Goal: Task Accomplishment & Management: Manage account settings

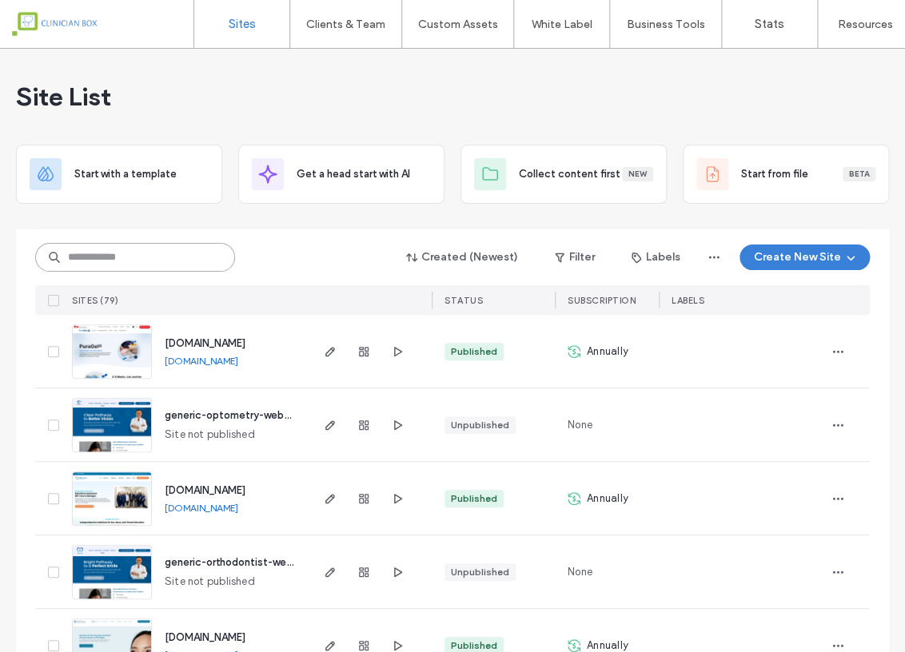
click at [191, 263] on input at bounding box center [135, 257] width 200 height 29
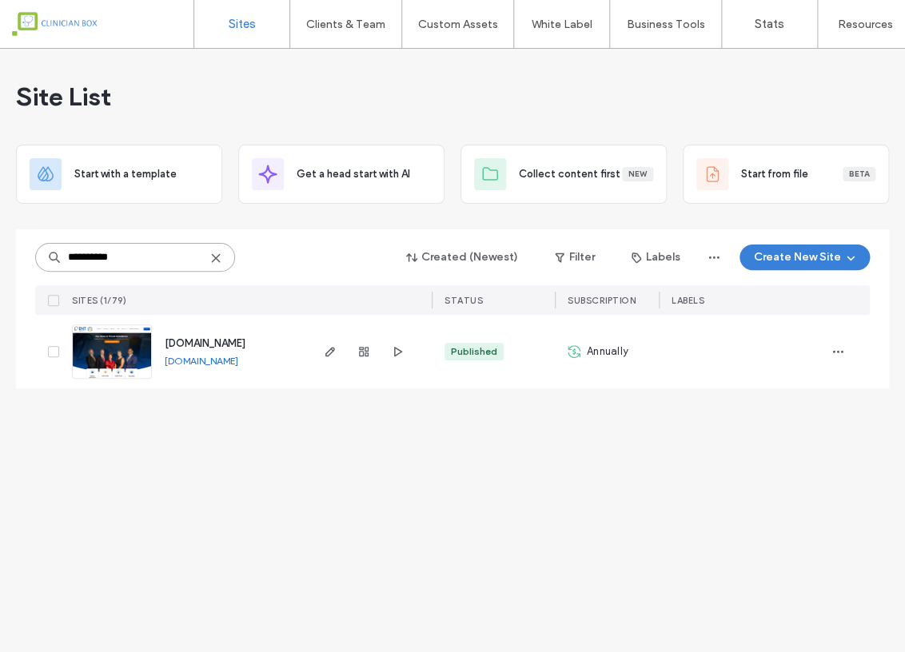
type input "**********"
click at [96, 344] on img at bounding box center [112, 379] width 78 height 109
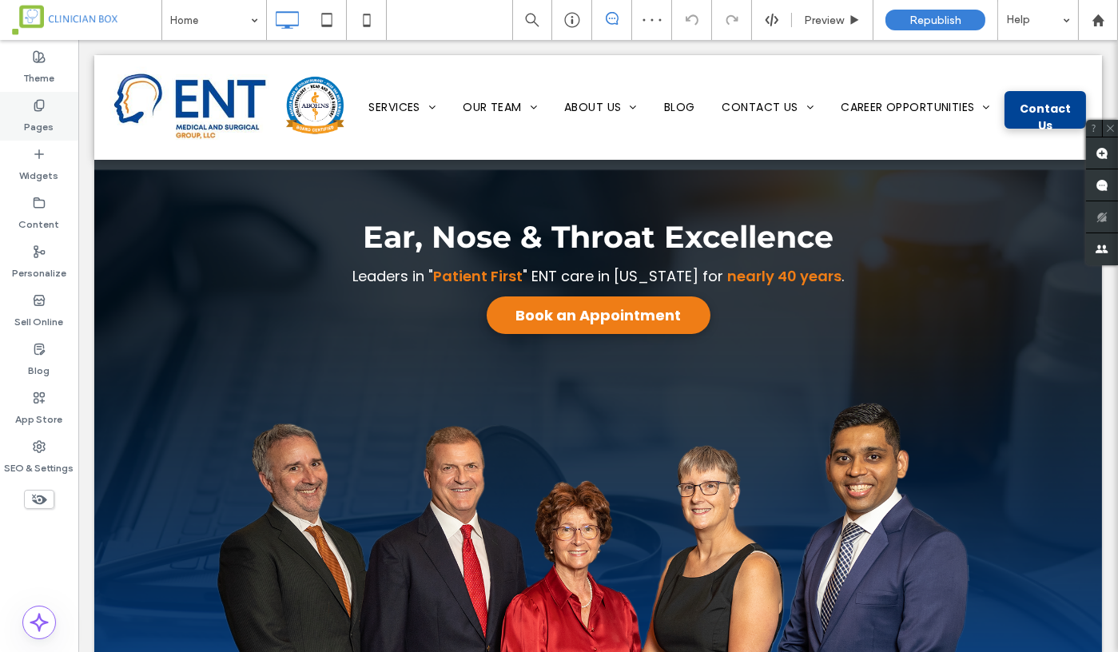
click at [42, 108] on use at bounding box center [38, 105] width 9 height 10
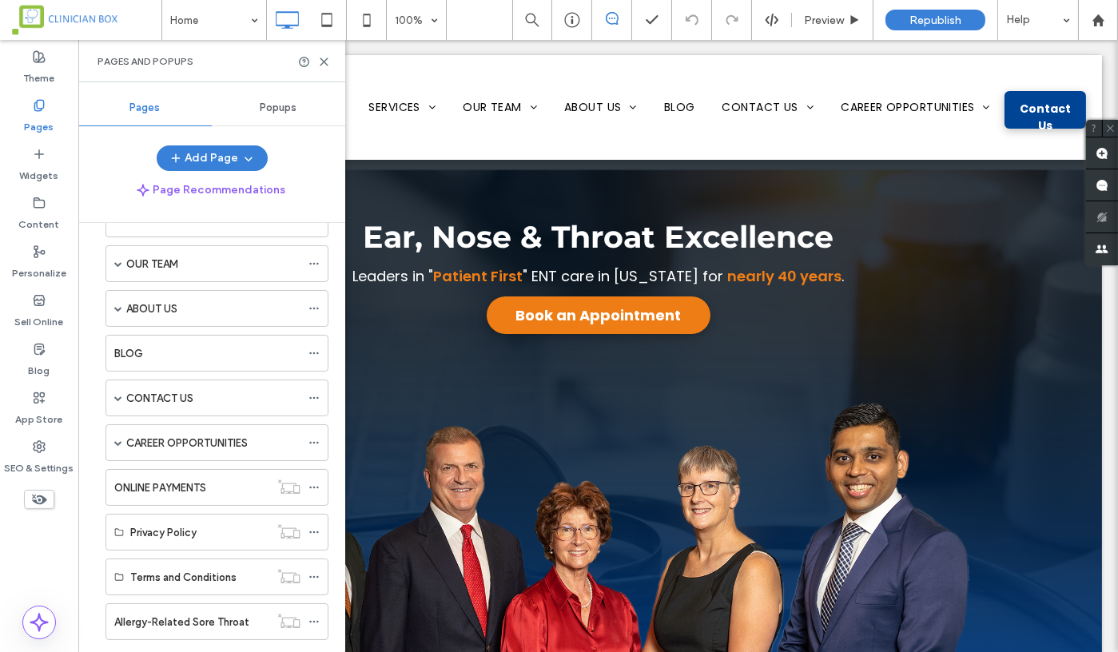
scroll to position [173, 0]
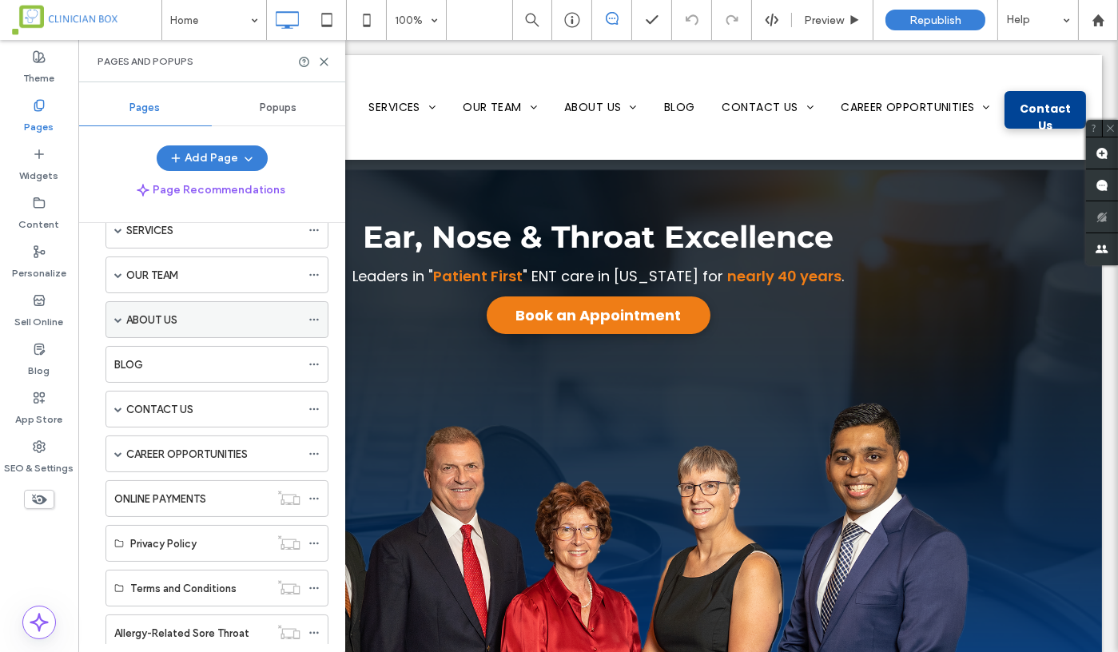
click at [118, 316] on span at bounding box center [118, 320] width 8 height 8
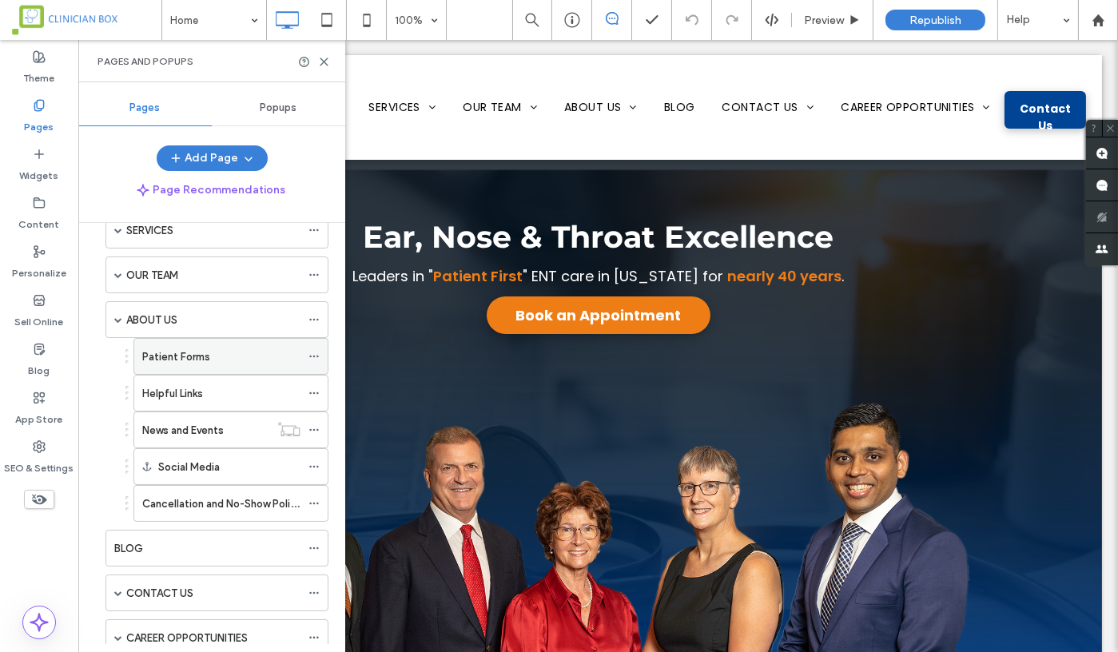
click at [163, 349] on label "Patient Forms" at bounding box center [176, 357] width 68 height 28
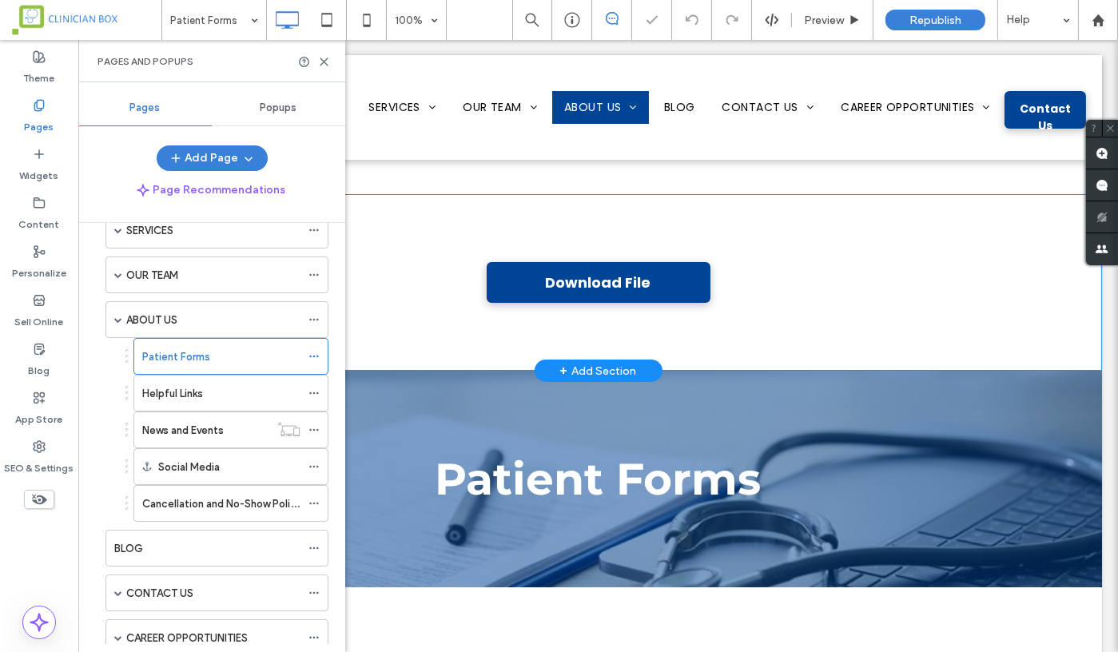
click at [828, 304] on div "Download File Click To Paste" at bounding box center [599, 282] width 768 height 57
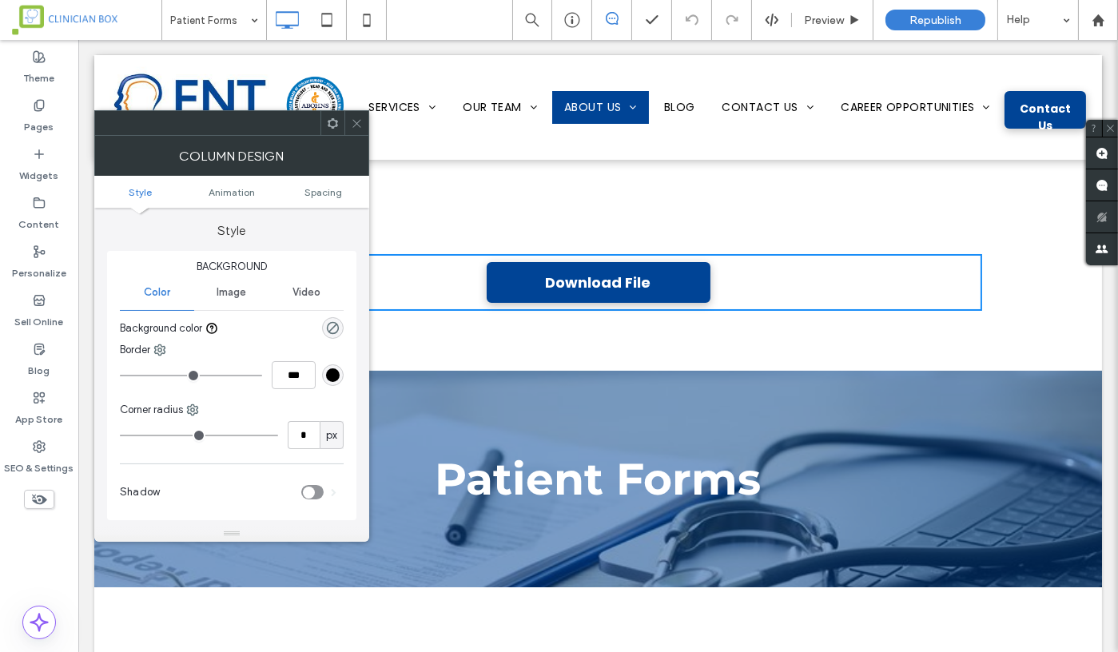
click at [362, 137] on div "Column Design" at bounding box center [231, 156] width 275 height 40
click at [357, 119] on icon at bounding box center [357, 124] width 12 height 12
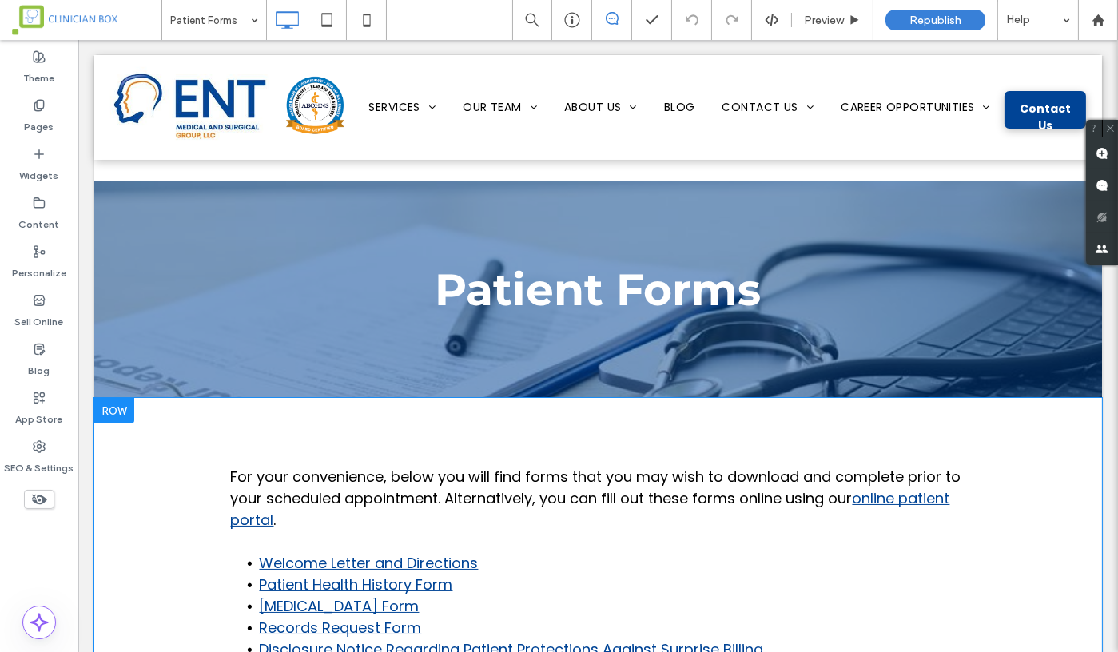
scroll to position [355, 0]
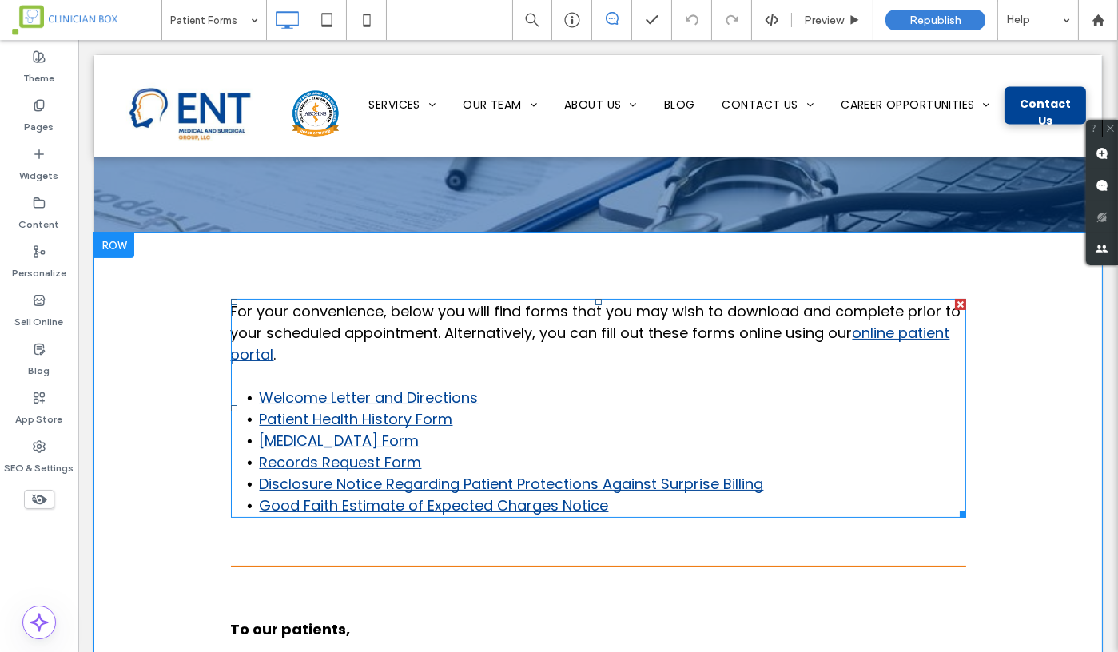
click at [408, 417] on link "Patient Health History Form" at bounding box center [356, 419] width 193 height 20
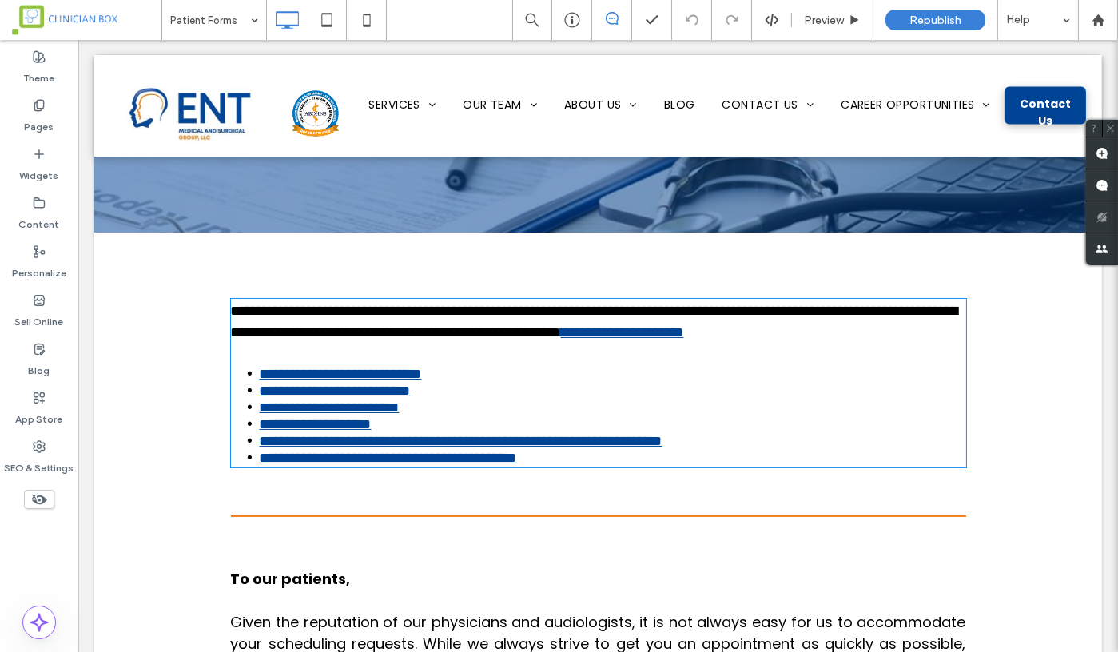
type input "*******"
type input "**"
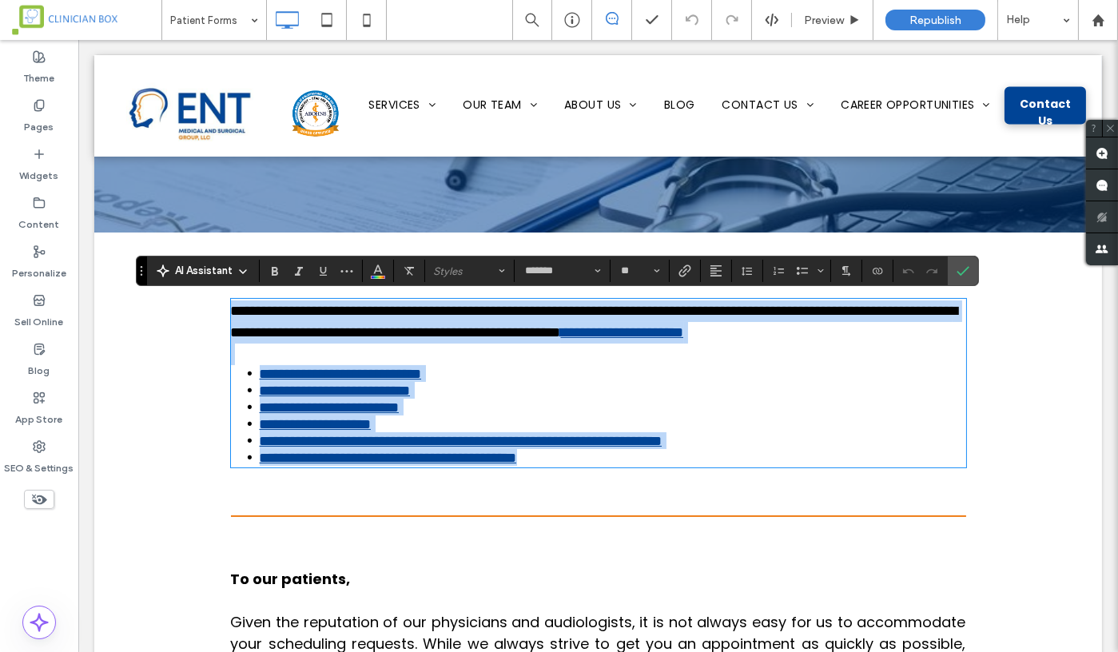
click at [524, 416] on li "**********" at bounding box center [613, 407] width 707 height 17
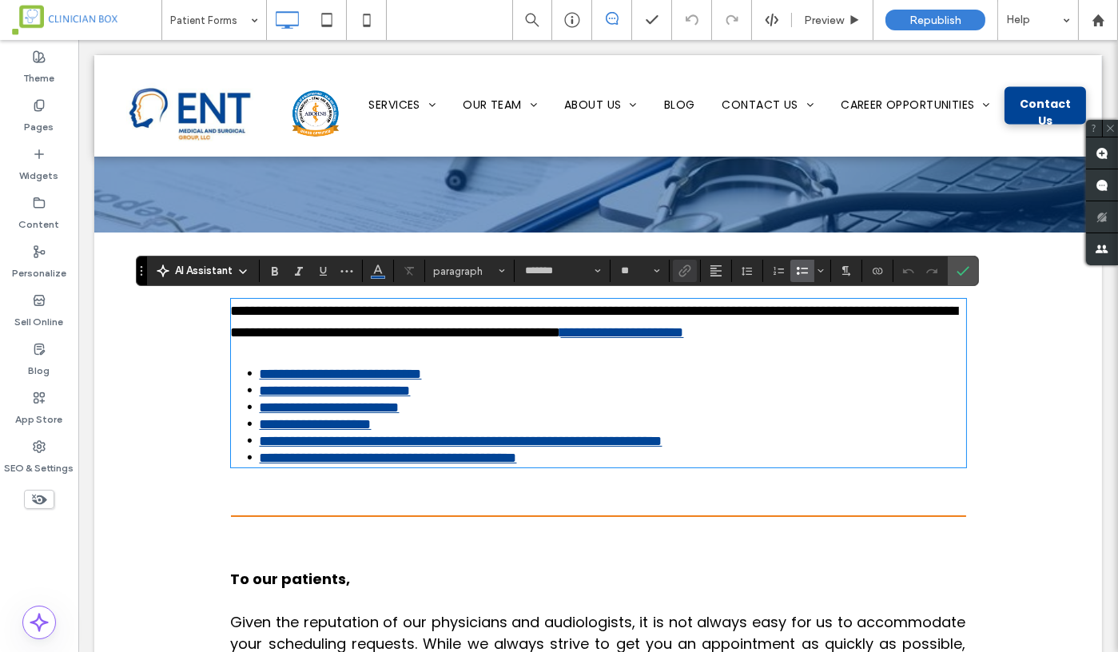
click at [411, 398] on link "**********" at bounding box center [335, 391] width 151 height 14
click at [405, 398] on link "**********" at bounding box center [335, 391] width 151 height 14
drag, startPoint x: 464, startPoint y: 421, endPoint x: 254, endPoint y: 418, distance: 210.3
click at [260, 399] on li "**********" at bounding box center [613, 390] width 707 height 17
click at [685, 269] on use "Link" at bounding box center [685, 271] width 12 height 12
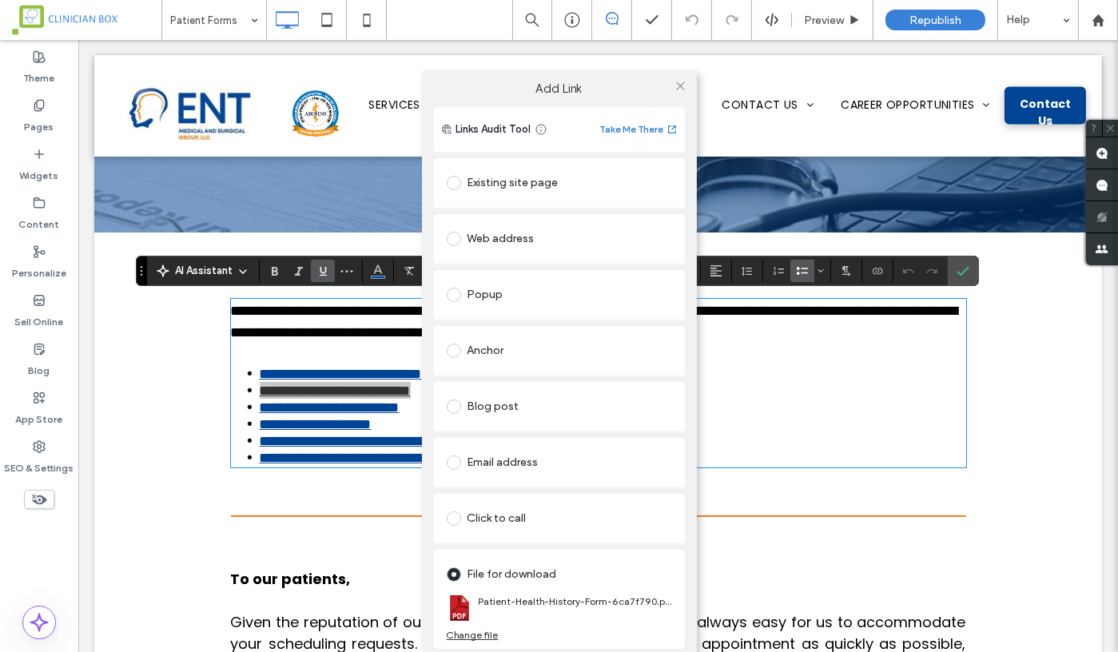
click at [481, 636] on div "Change file" at bounding box center [473, 635] width 52 height 12
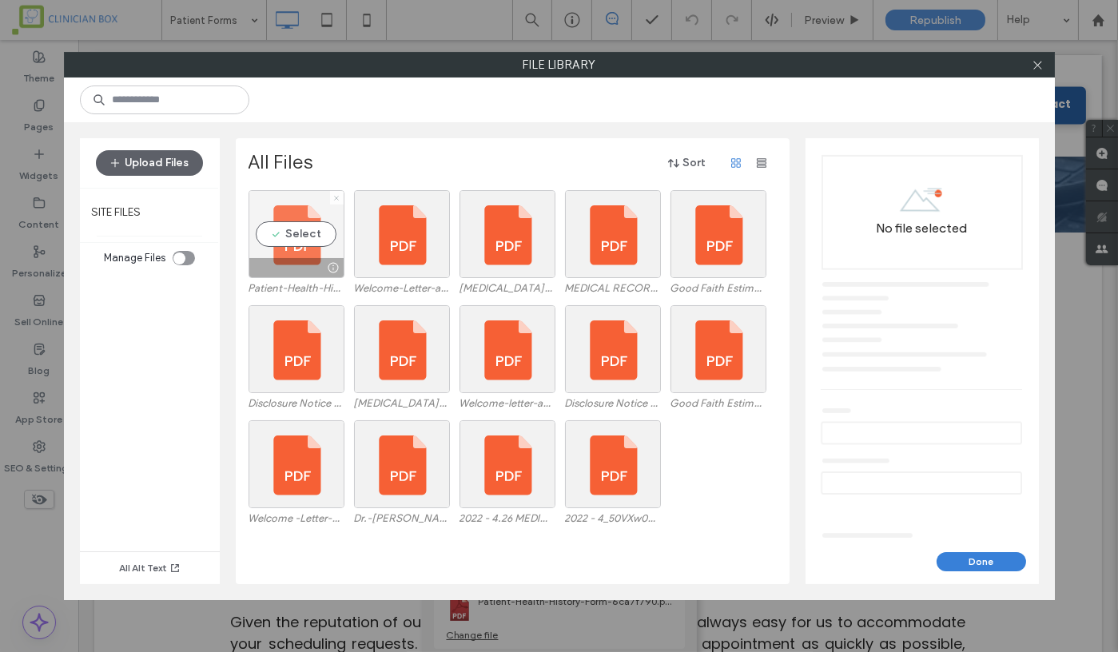
click at [337, 199] on icon at bounding box center [336, 198] width 6 height 6
click at [337, 197] on icon at bounding box center [336, 198] width 6 height 6
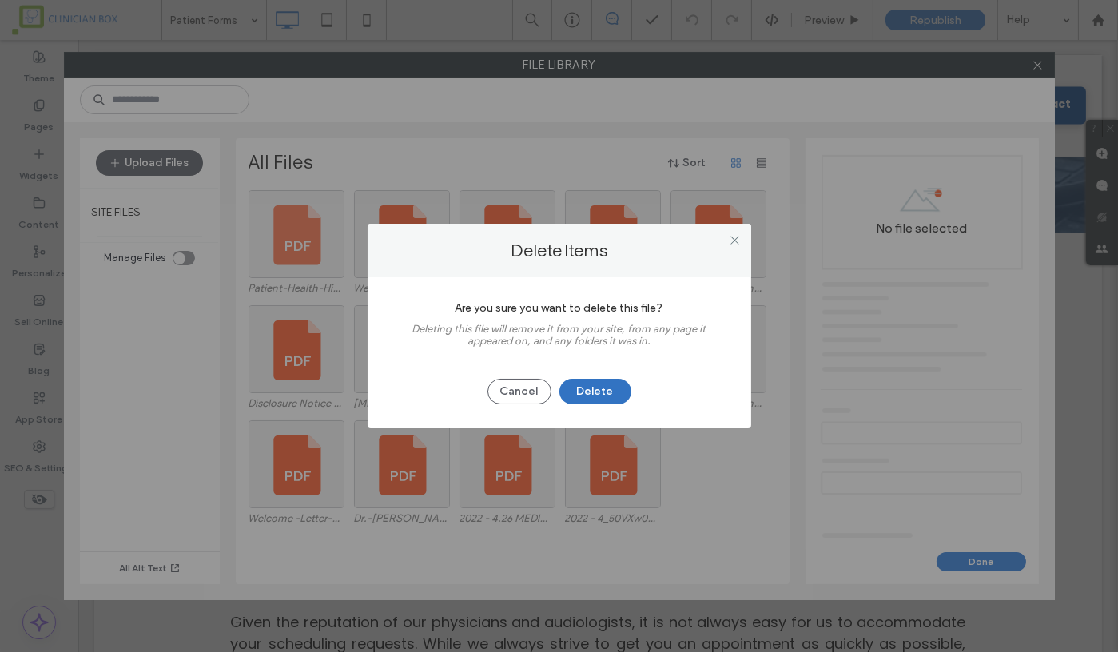
click at [589, 396] on button "Delete" at bounding box center [596, 392] width 72 height 26
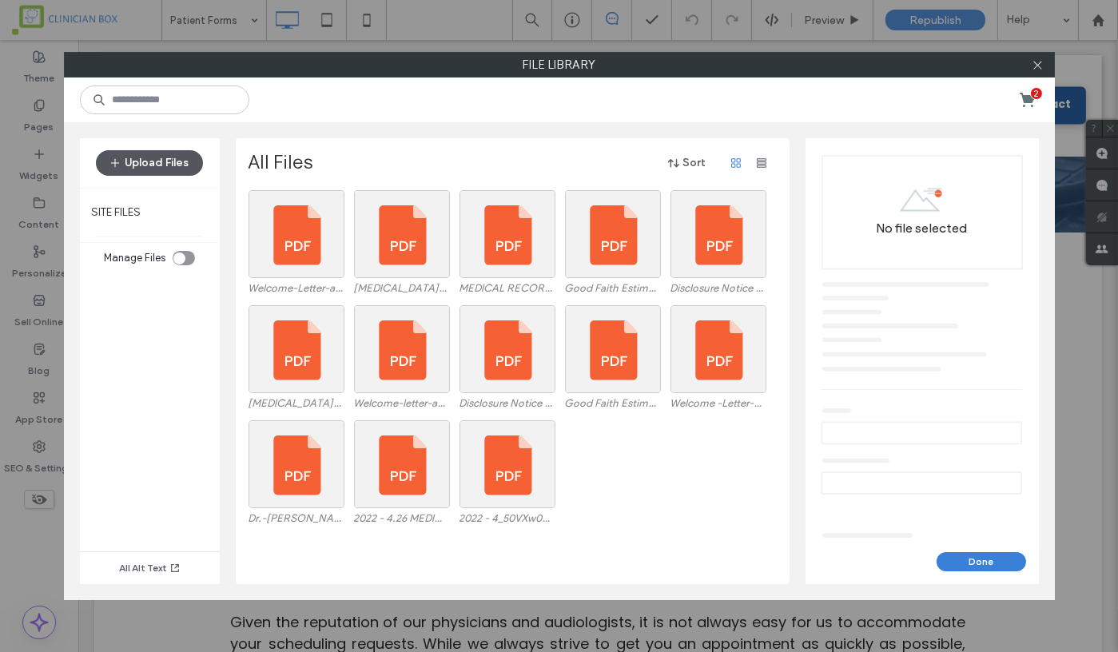
click at [167, 156] on button "Upload Files" at bounding box center [149, 163] width 107 height 26
click at [161, 164] on button "Upload Files" at bounding box center [149, 163] width 107 height 26
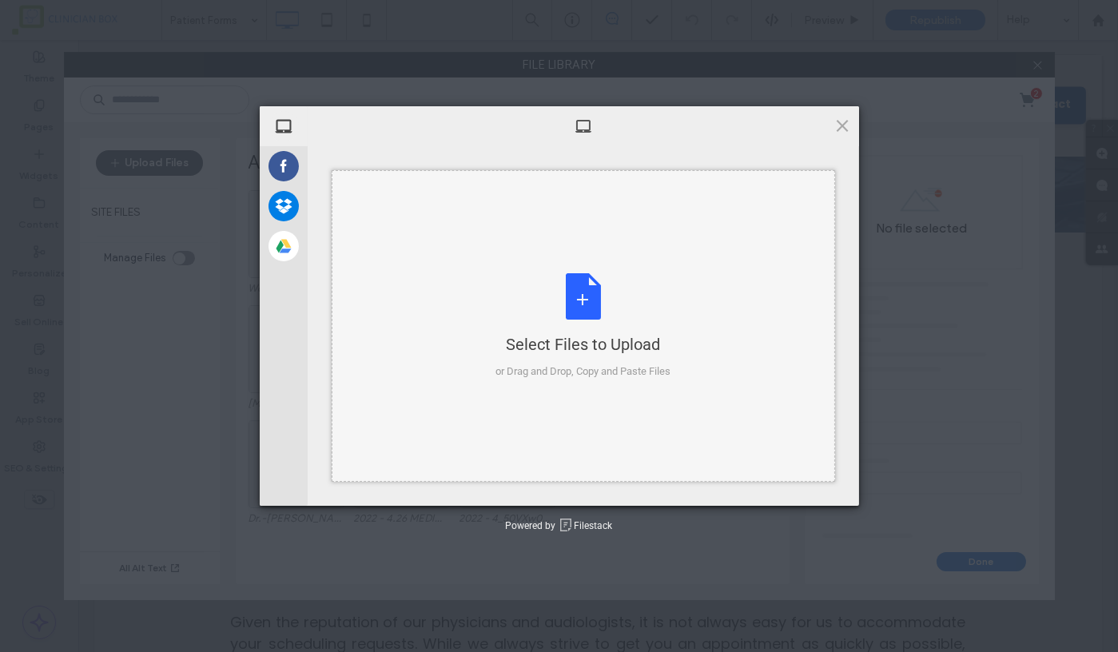
click at [586, 301] on div "Select Files to Upload or Drag and Drop, Copy and Paste Files" at bounding box center [583, 326] width 175 height 106
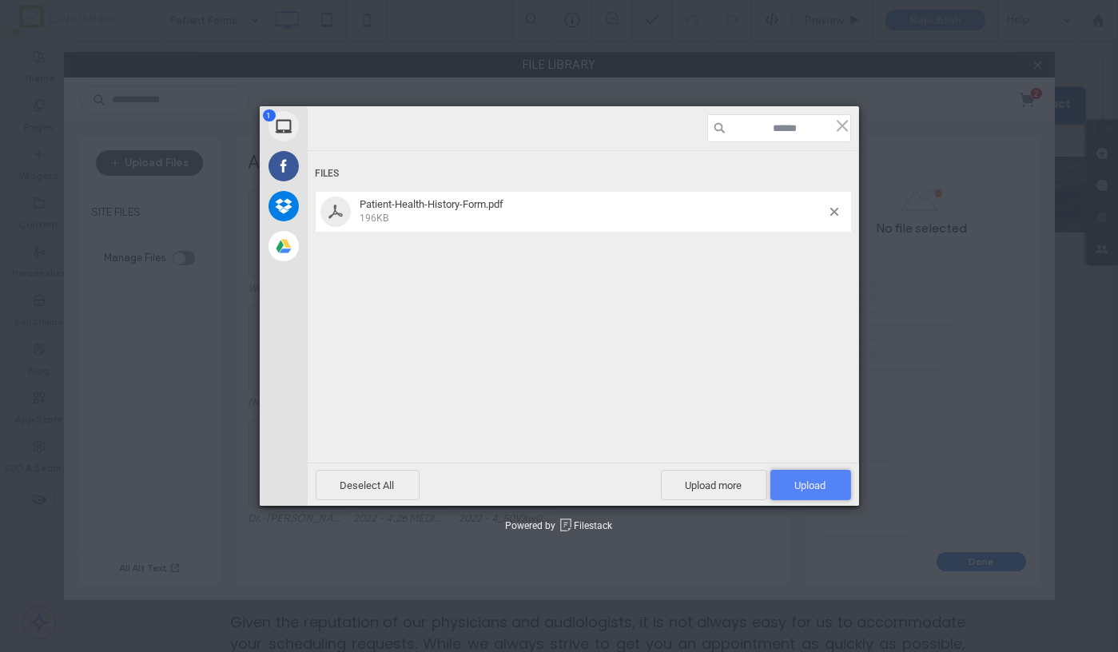
click at [821, 481] on span "Upload 1" at bounding box center [810, 486] width 31 height 12
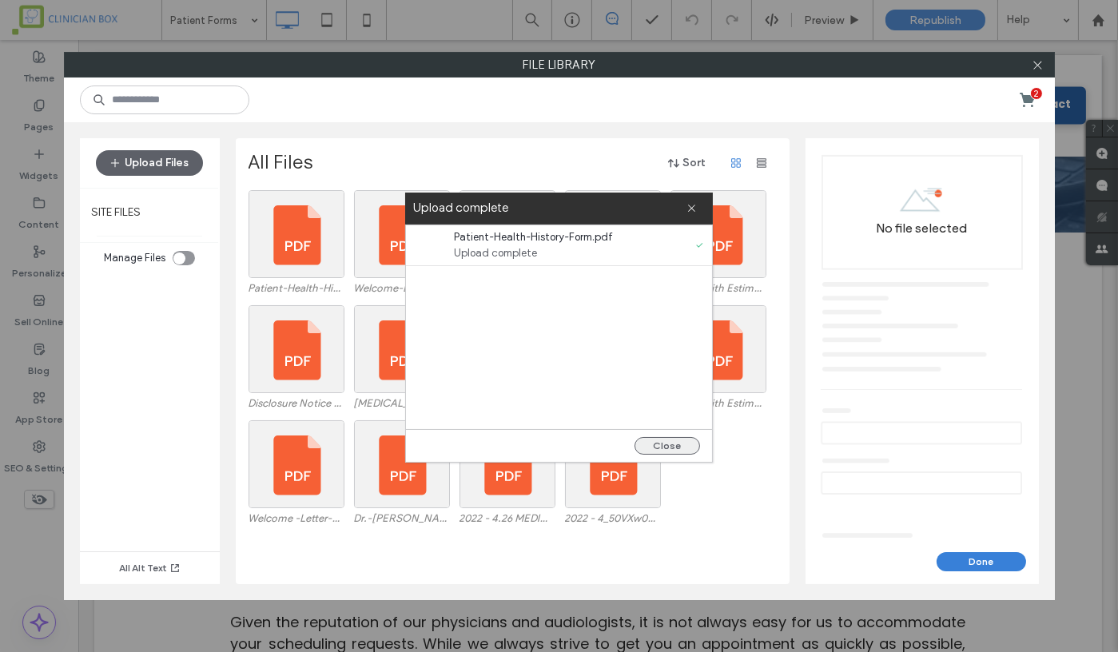
click at [672, 442] on button "Close" at bounding box center [668, 446] width 66 height 18
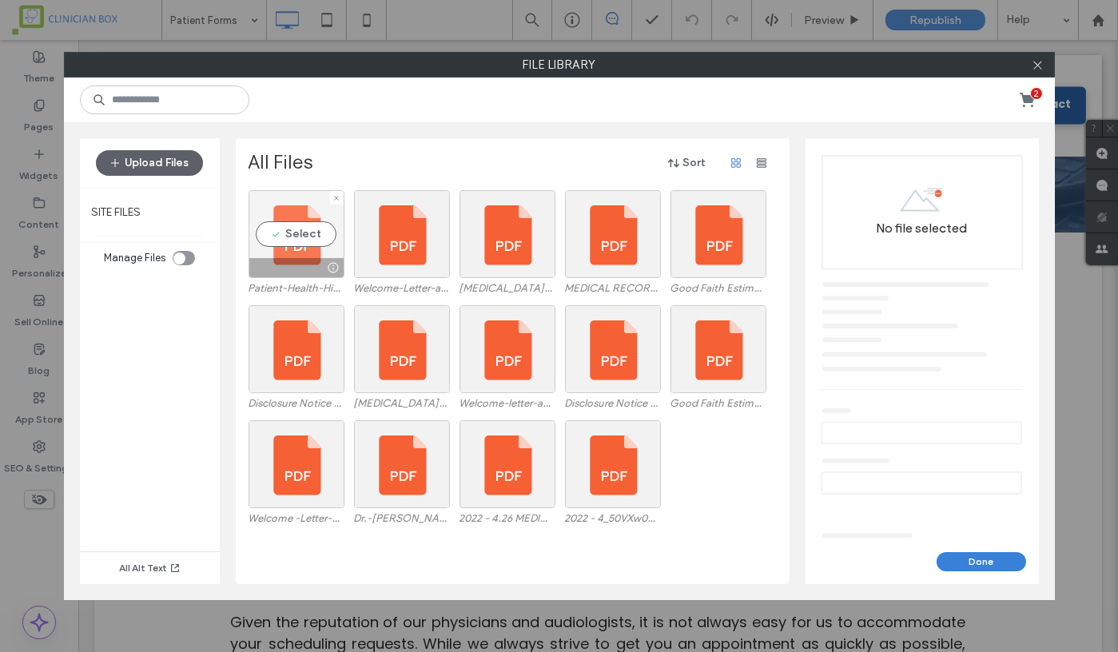
click at [321, 231] on div "Select" at bounding box center [297, 234] width 96 height 88
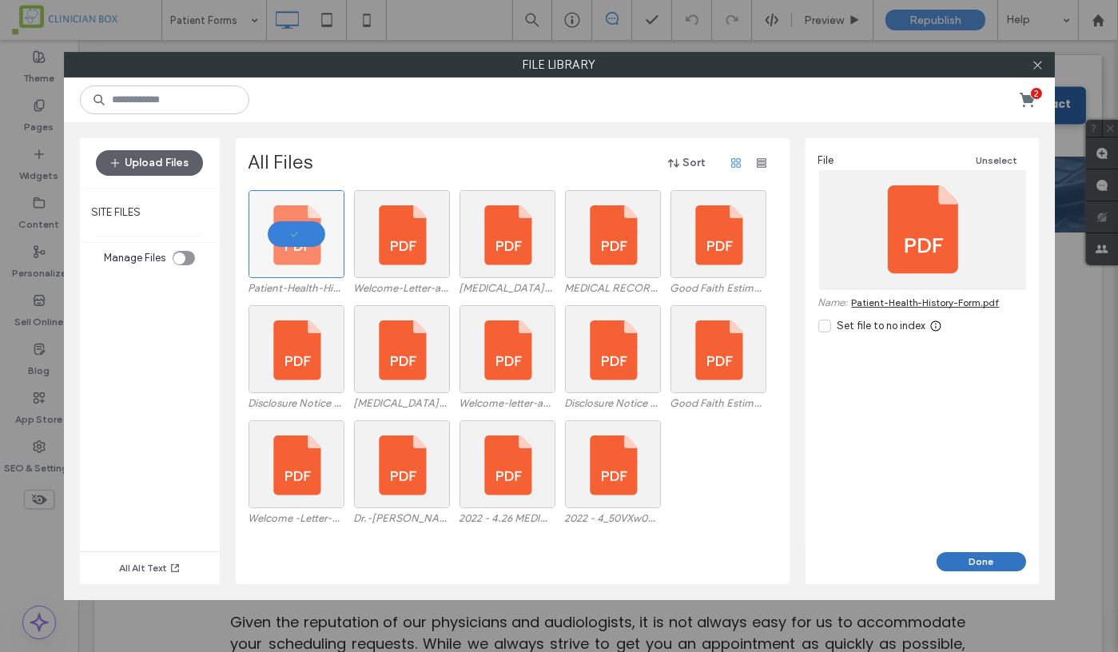
click at [1011, 564] on button "Done" at bounding box center [982, 561] width 90 height 19
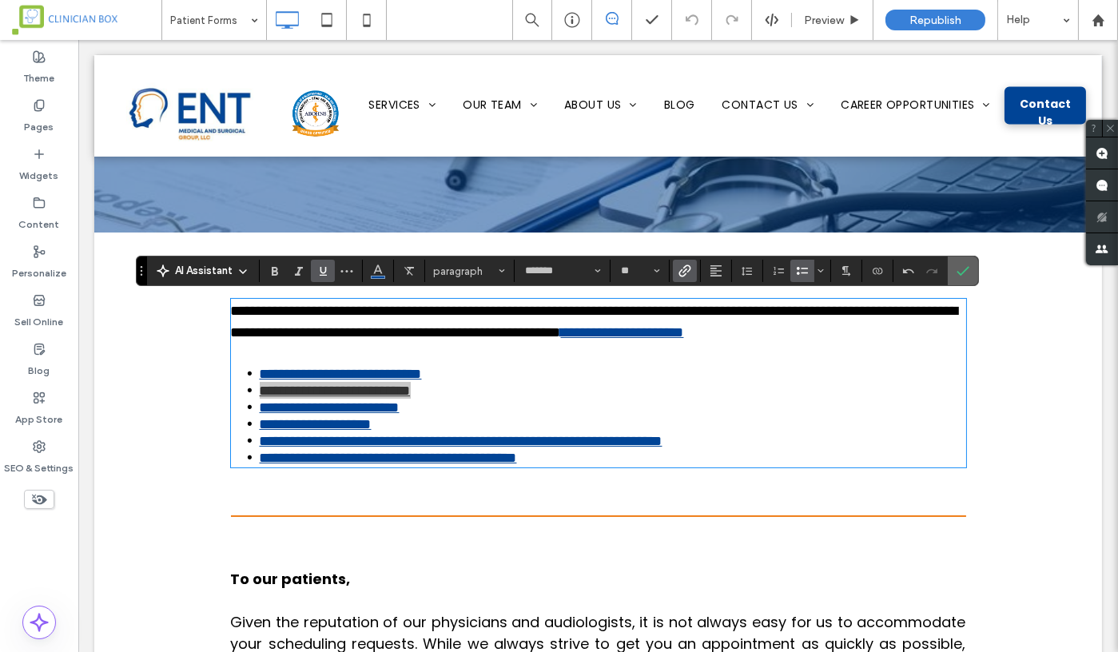
click at [961, 272] on use "Confirm" at bounding box center [963, 272] width 13 height 10
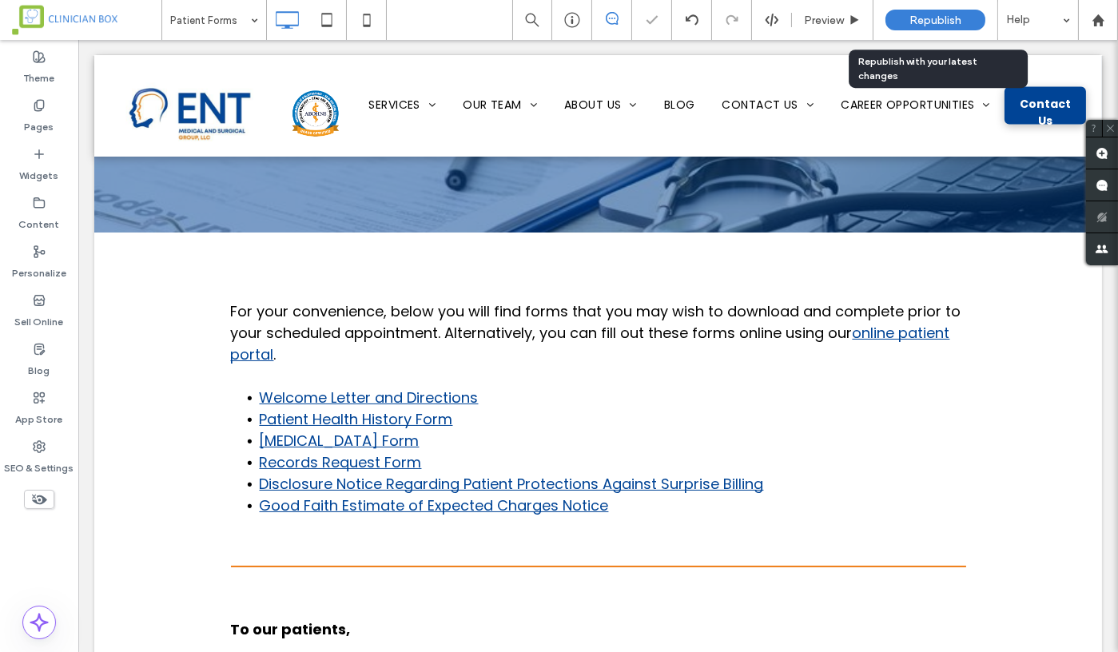
click at [934, 18] on span "Republish" at bounding box center [936, 21] width 52 height 14
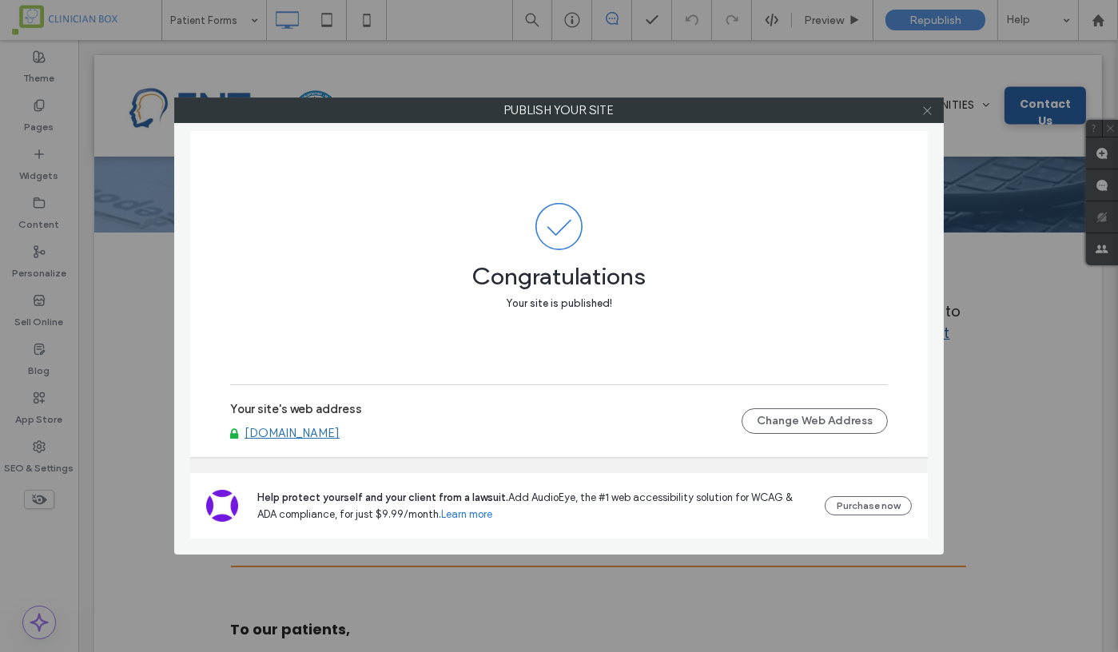
click at [931, 113] on icon at bounding box center [928, 111] width 12 height 12
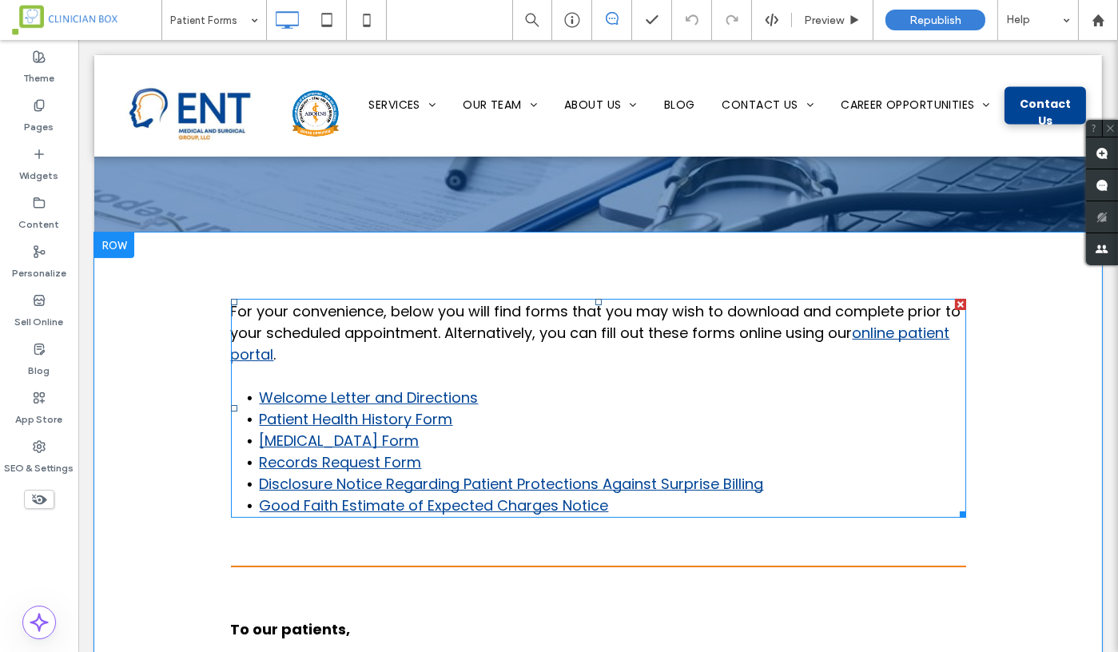
click at [392, 421] on link "Patient Health History Form" at bounding box center [356, 419] width 193 height 20
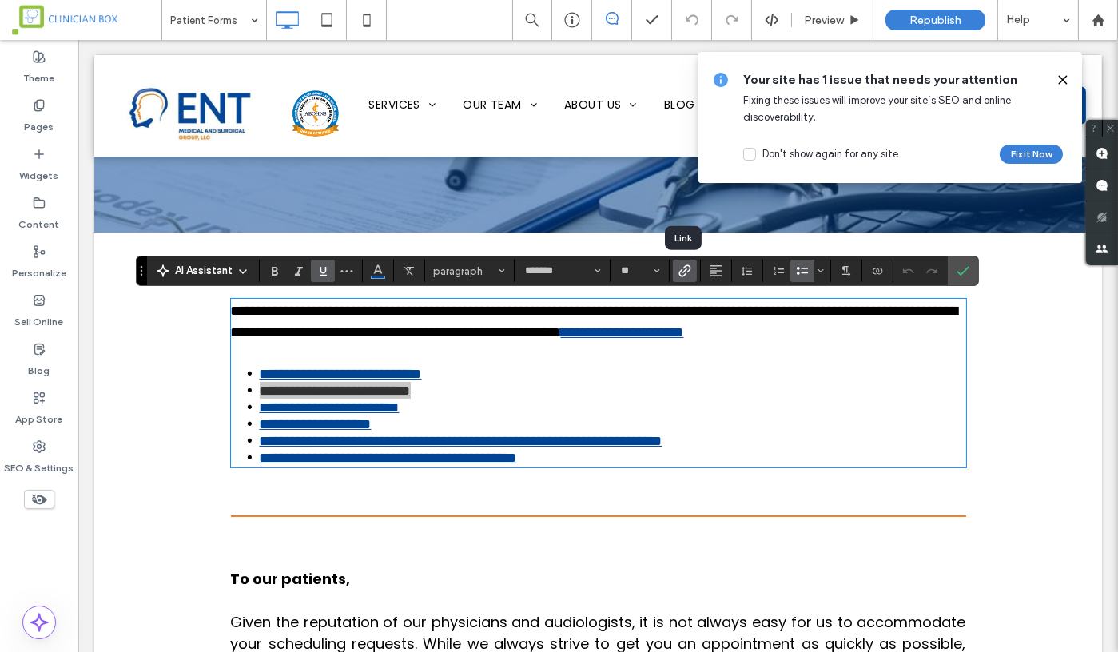
click at [681, 272] on icon "Link" at bounding box center [685, 271] width 13 height 13
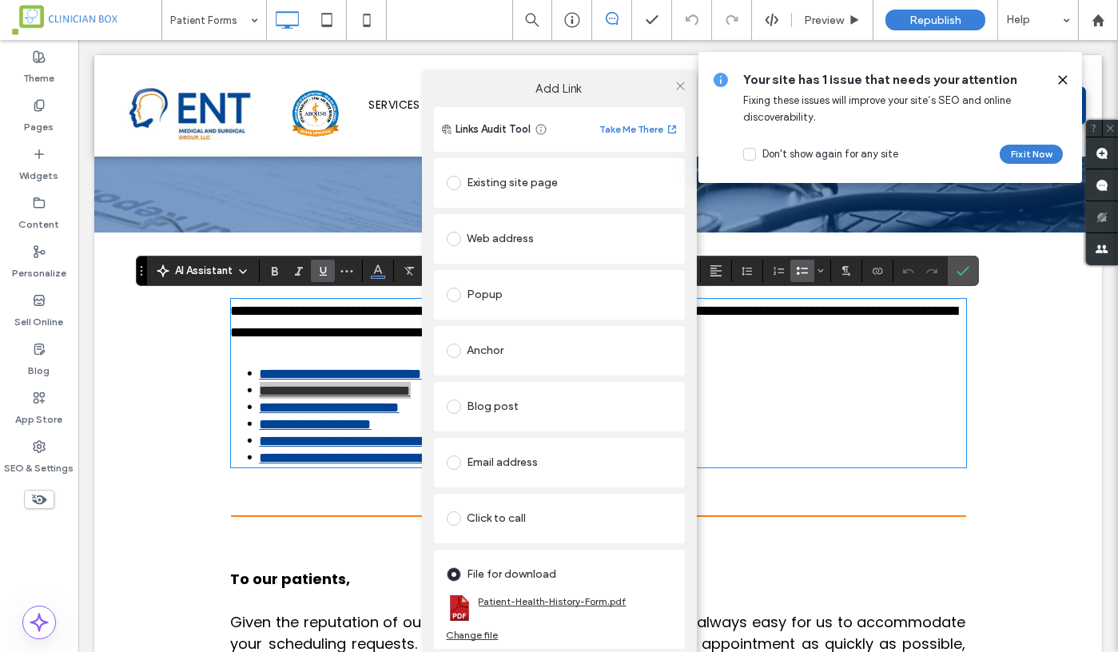
click at [544, 603] on link "Patient-Health-History-Form.pdf" at bounding box center [553, 602] width 148 height 12
click at [1063, 80] on use at bounding box center [1062, 79] width 7 height 7
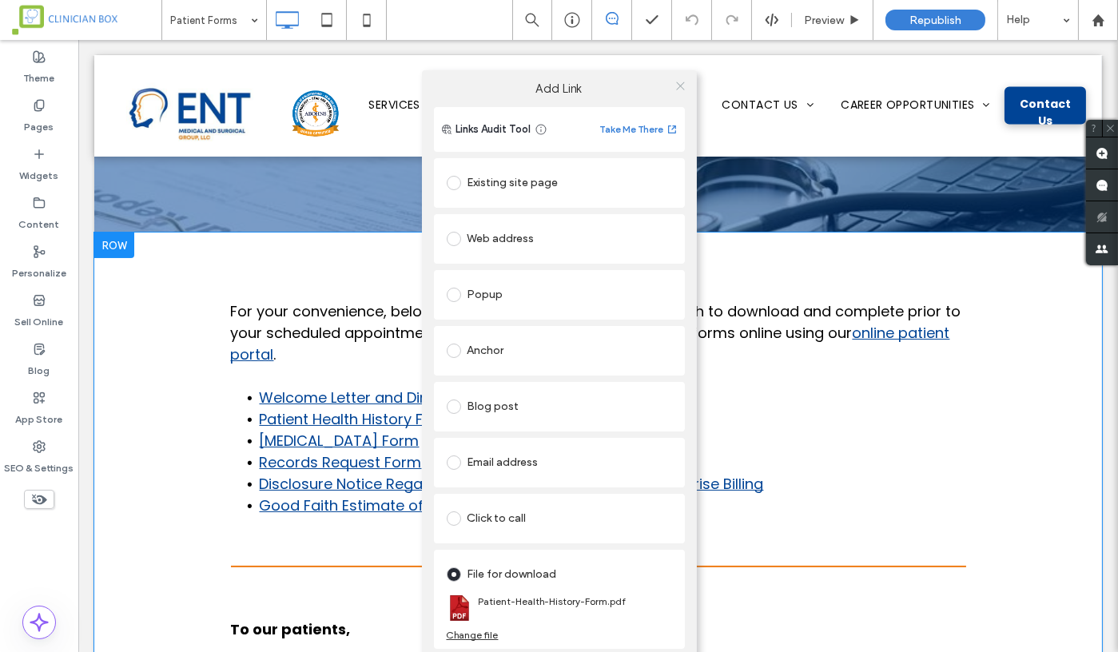
click at [678, 84] on use at bounding box center [680, 86] width 8 height 8
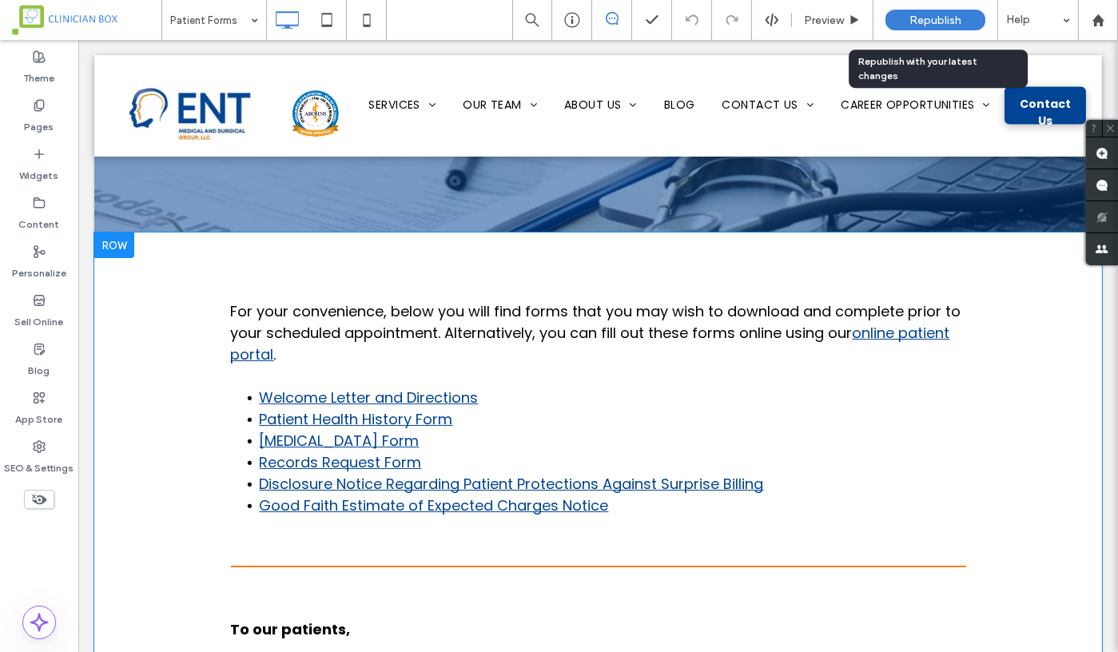
click at [922, 24] on span "Republish" at bounding box center [936, 21] width 52 height 14
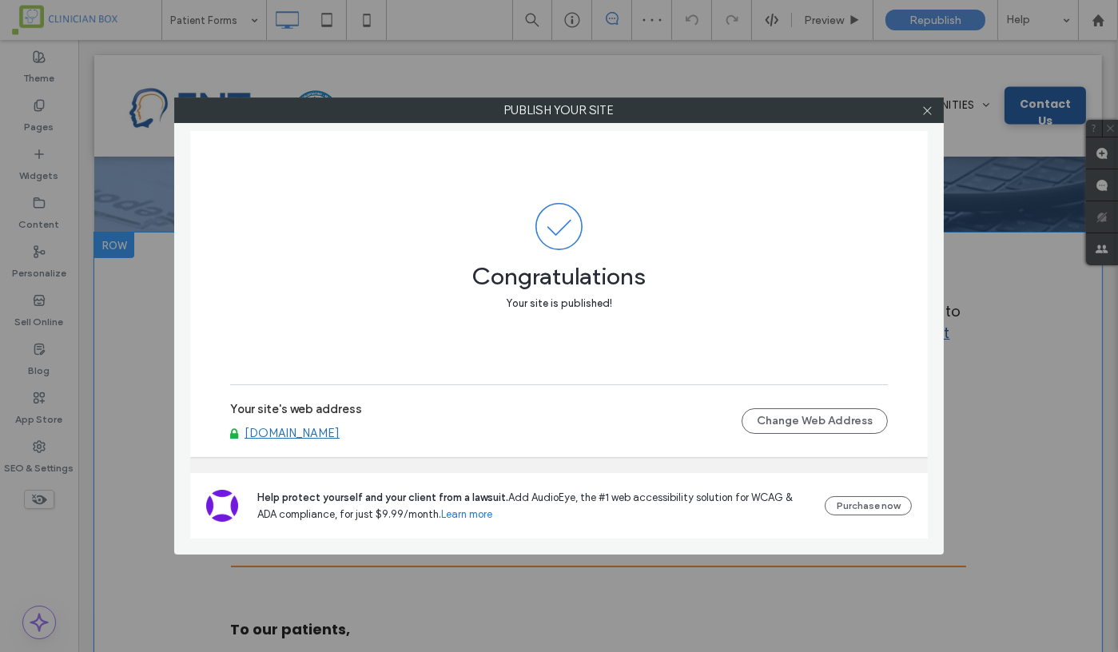
click at [340, 435] on link "www.entmedicalsurgical.com" at bounding box center [292, 433] width 95 height 14
click at [922, 112] on icon at bounding box center [928, 111] width 12 height 12
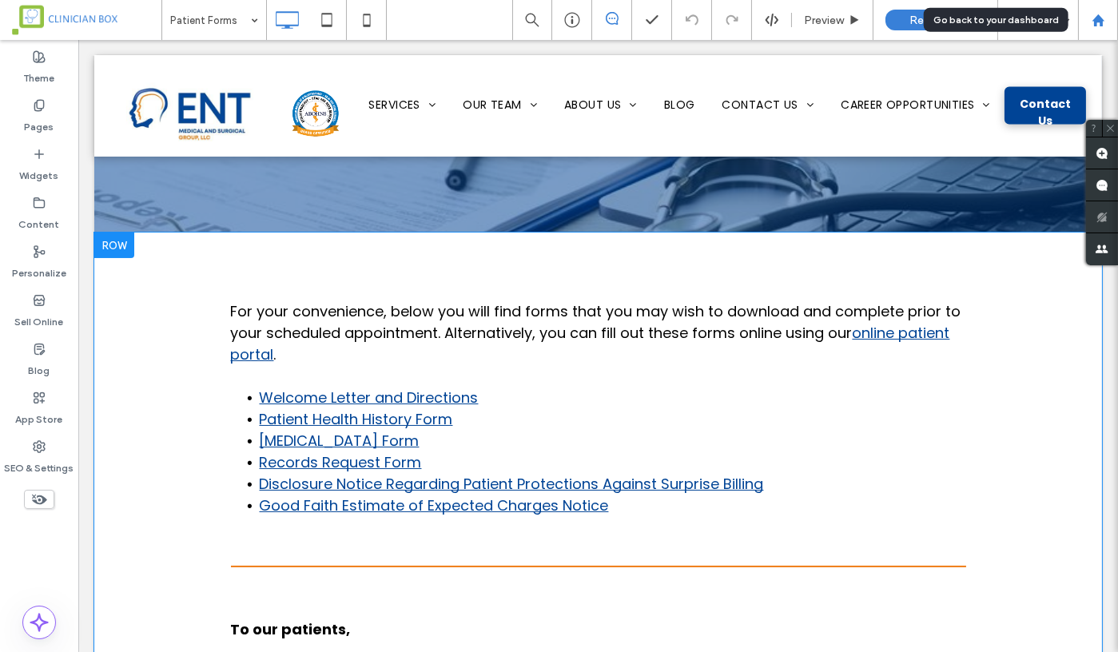
click at [1098, 22] on icon at bounding box center [1099, 21] width 14 height 14
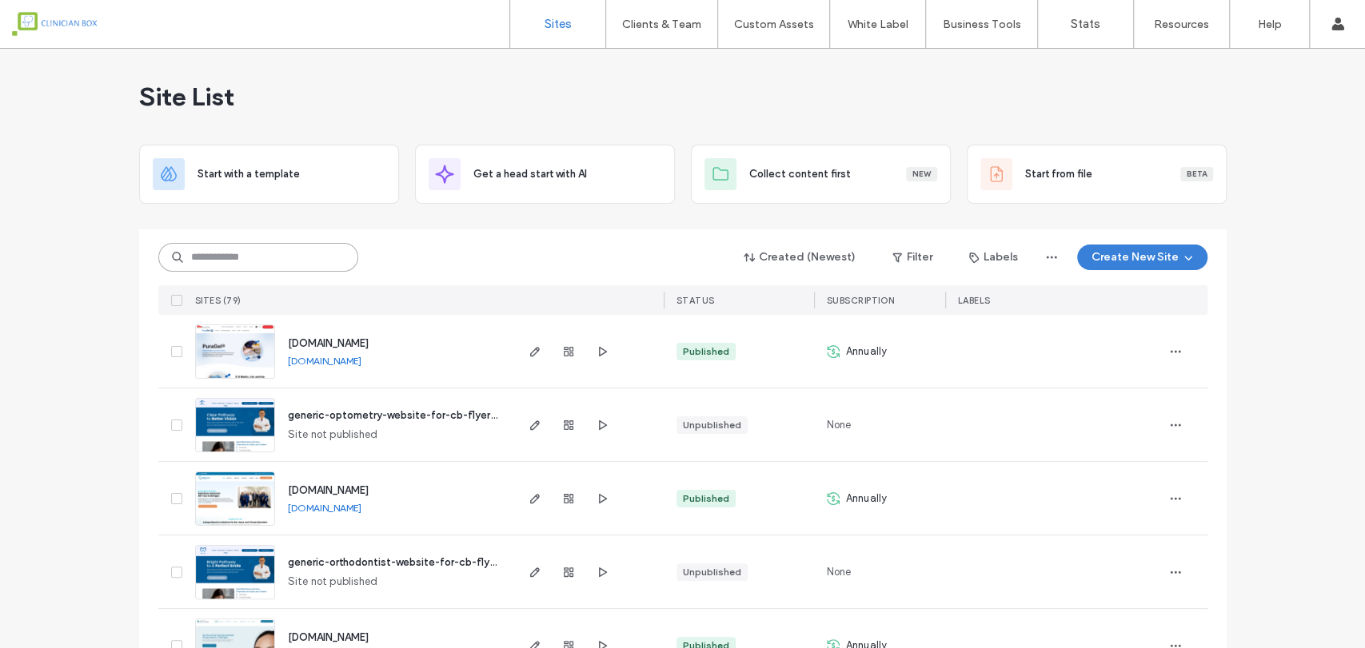
click at [245, 253] on input at bounding box center [258, 257] width 200 height 29
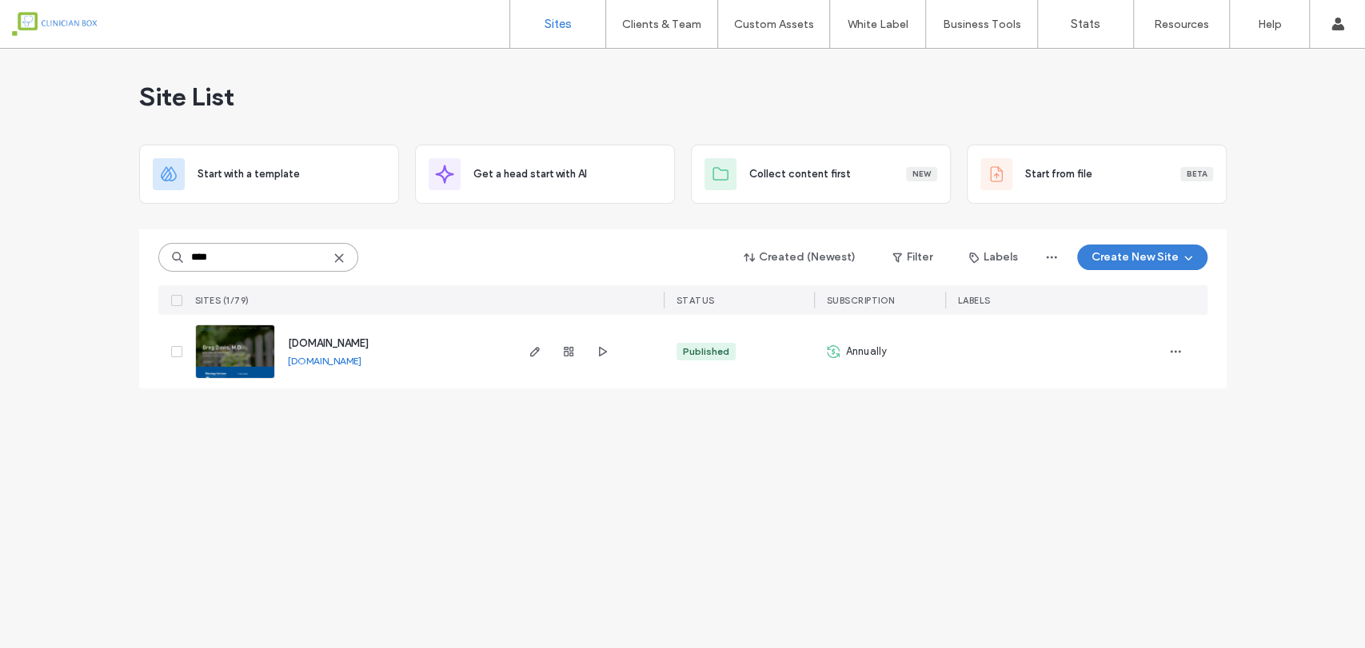
type input "****"
click at [245, 354] on img at bounding box center [235, 379] width 78 height 109
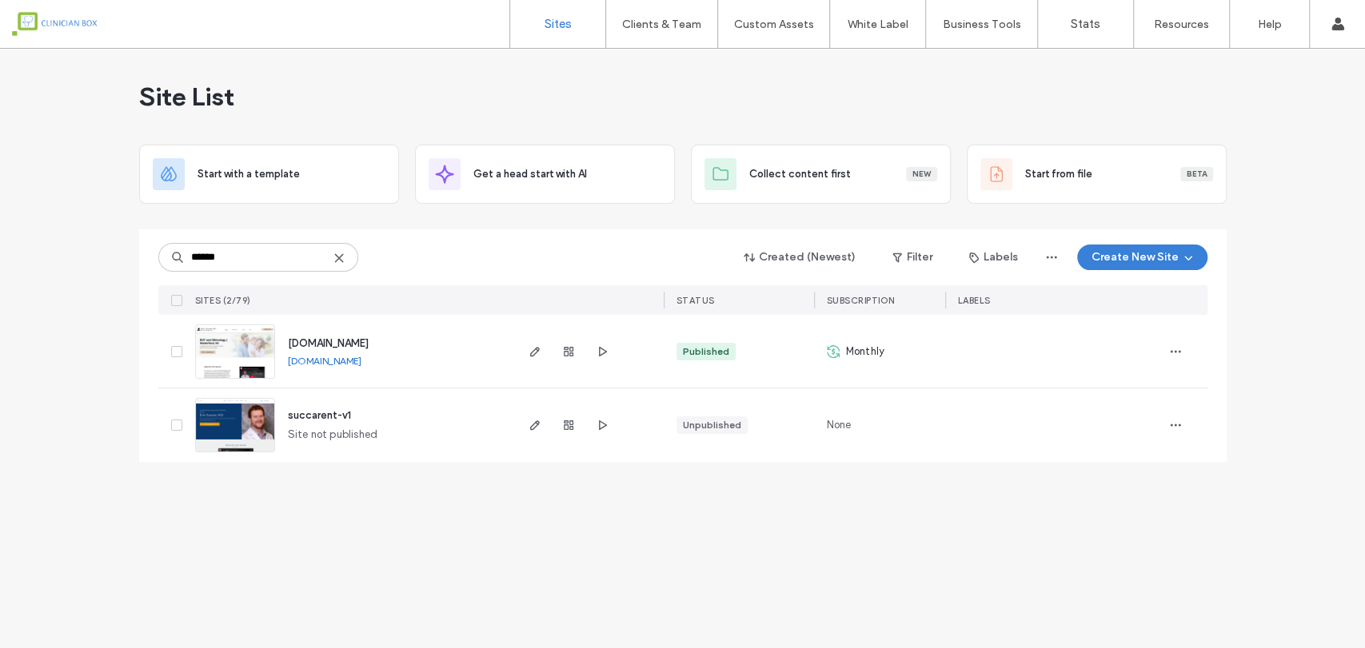
type input "******"
click at [246, 353] on img at bounding box center [235, 379] width 78 height 109
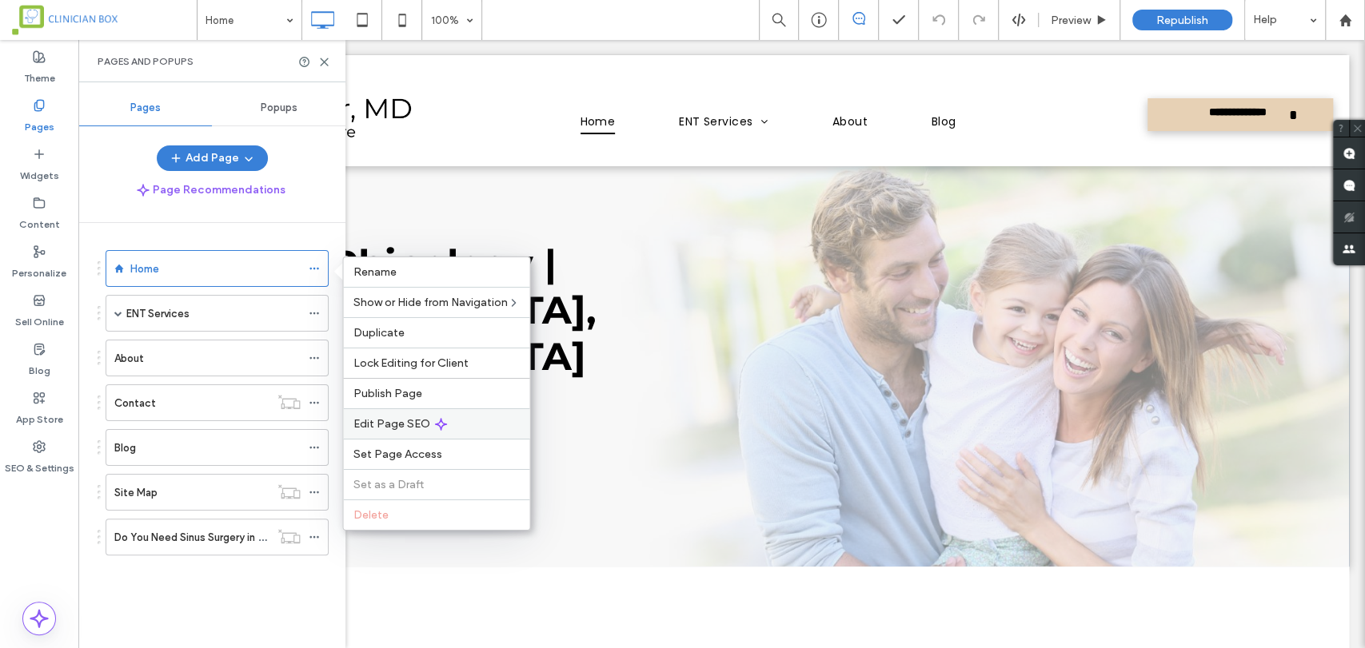
click at [390, 423] on span "Edit Page SEO" at bounding box center [391, 424] width 77 height 14
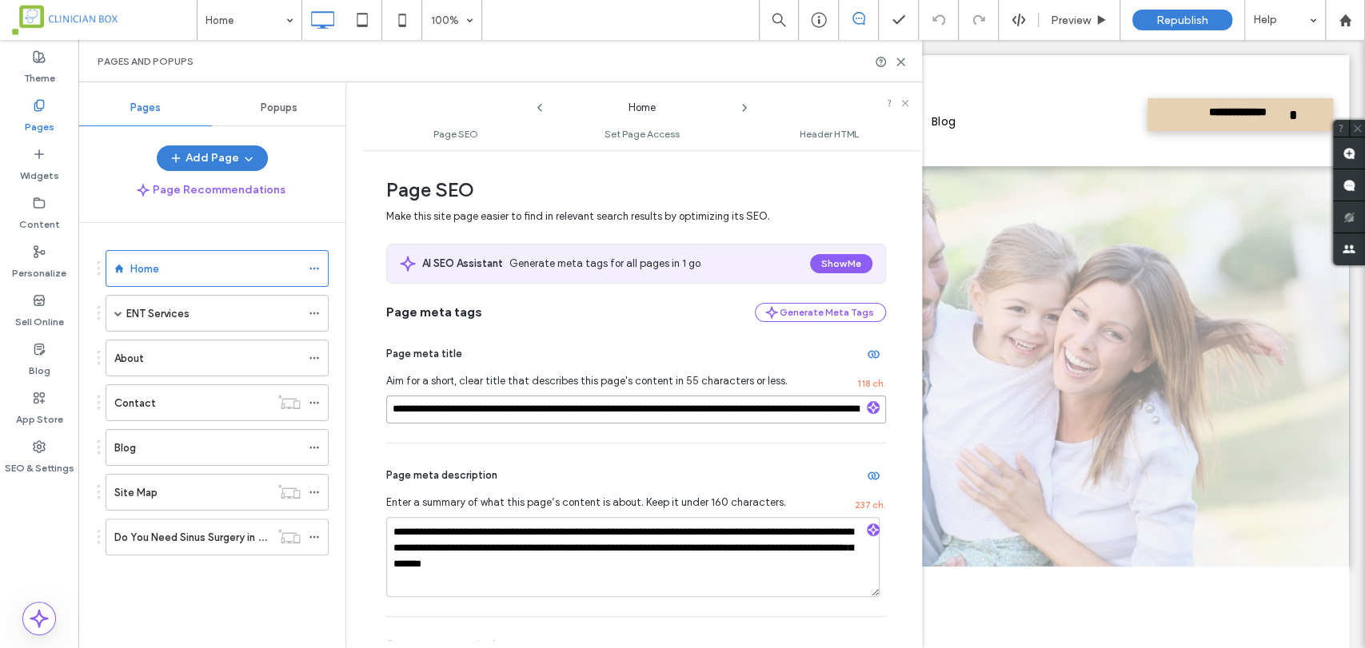
click at [485, 406] on input "**********" at bounding box center [636, 410] width 500 height 28
click at [704, 73] on div "Pages and Popups" at bounding box center [499, 61] width 843 height 42
drag, startPoint x: 1342, startPoint y: 14, endPoint x: 1335, endPoint y: 21, distance: 9.6
click at [1342, 14] on icon at bounding box center [1345, 21] width 14 height 14
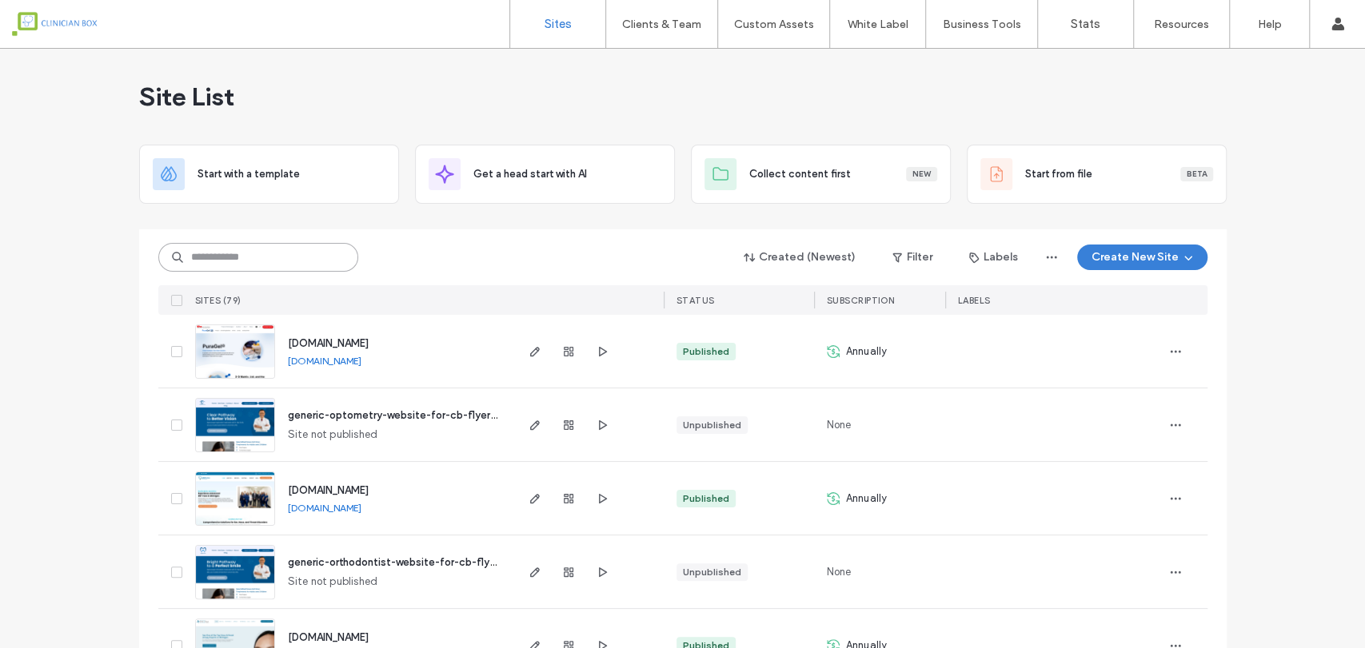
click at [267, 253] on input at bounding box center [258, 257] width 200 height 29
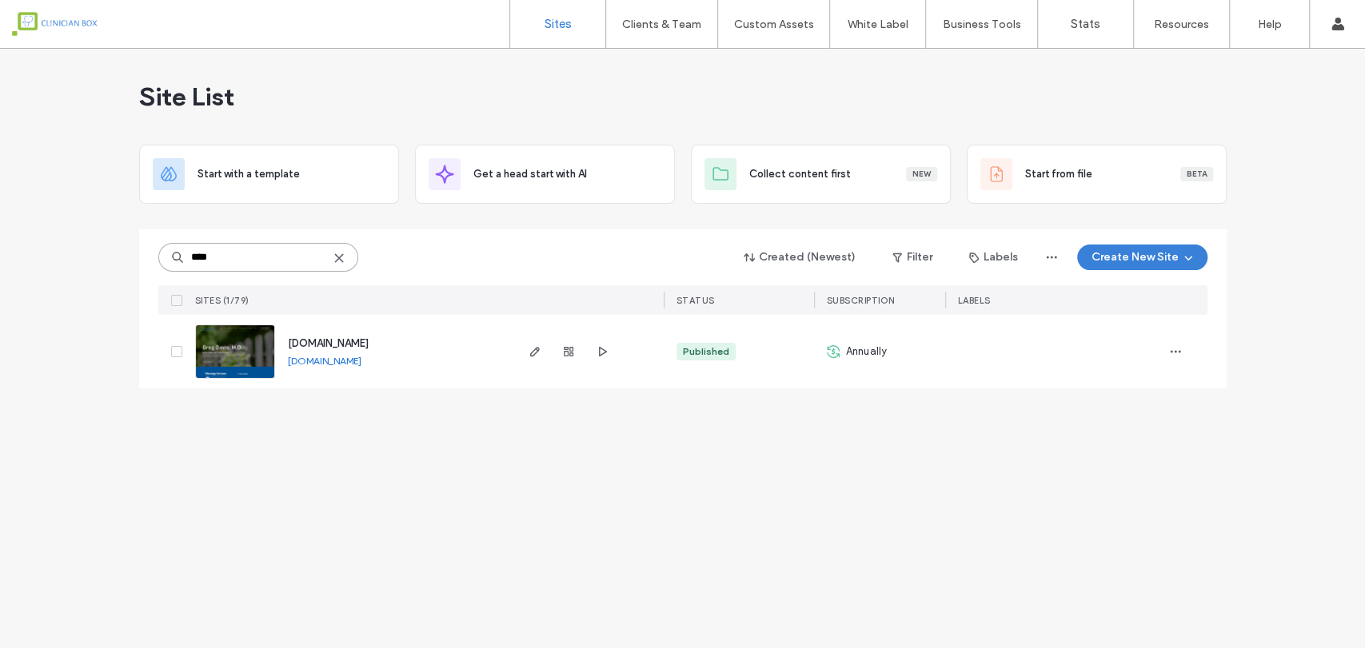
type input "****"
click at [249, 364] on img at bounding box center [235, 379] width 78 height 109
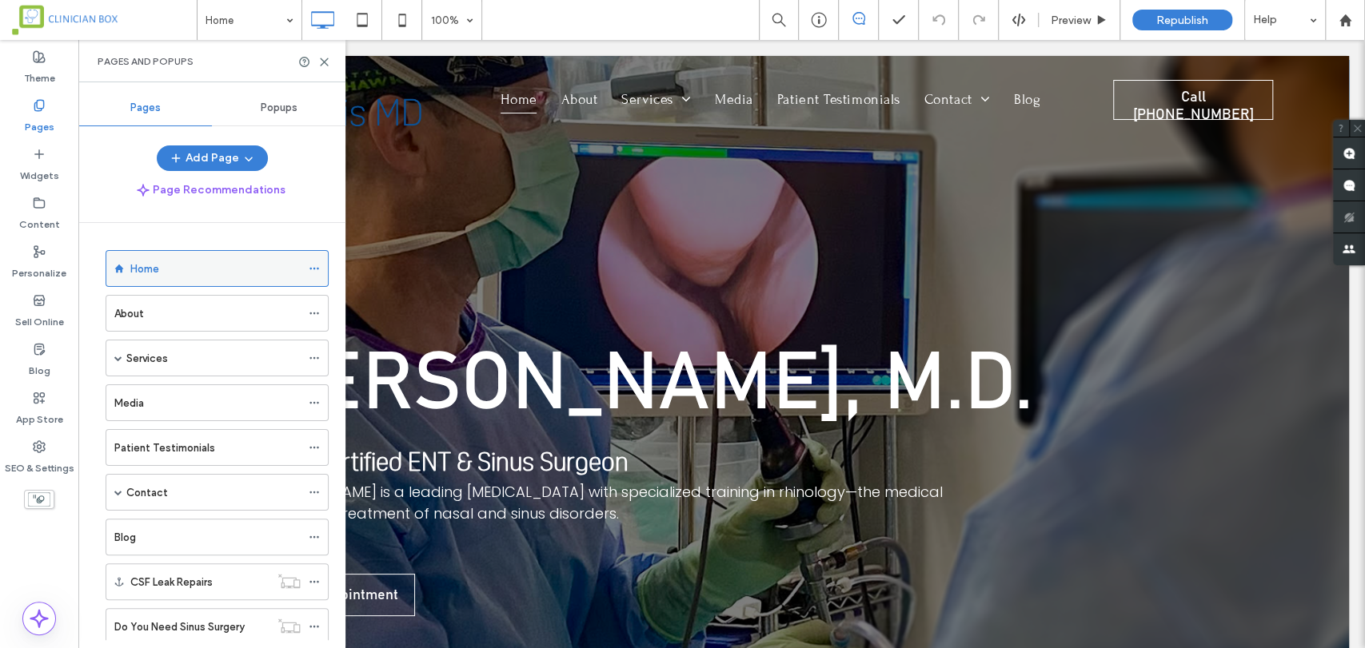
click at [313, 265] on icon at bounding box center [314, 268] width 11 height 11
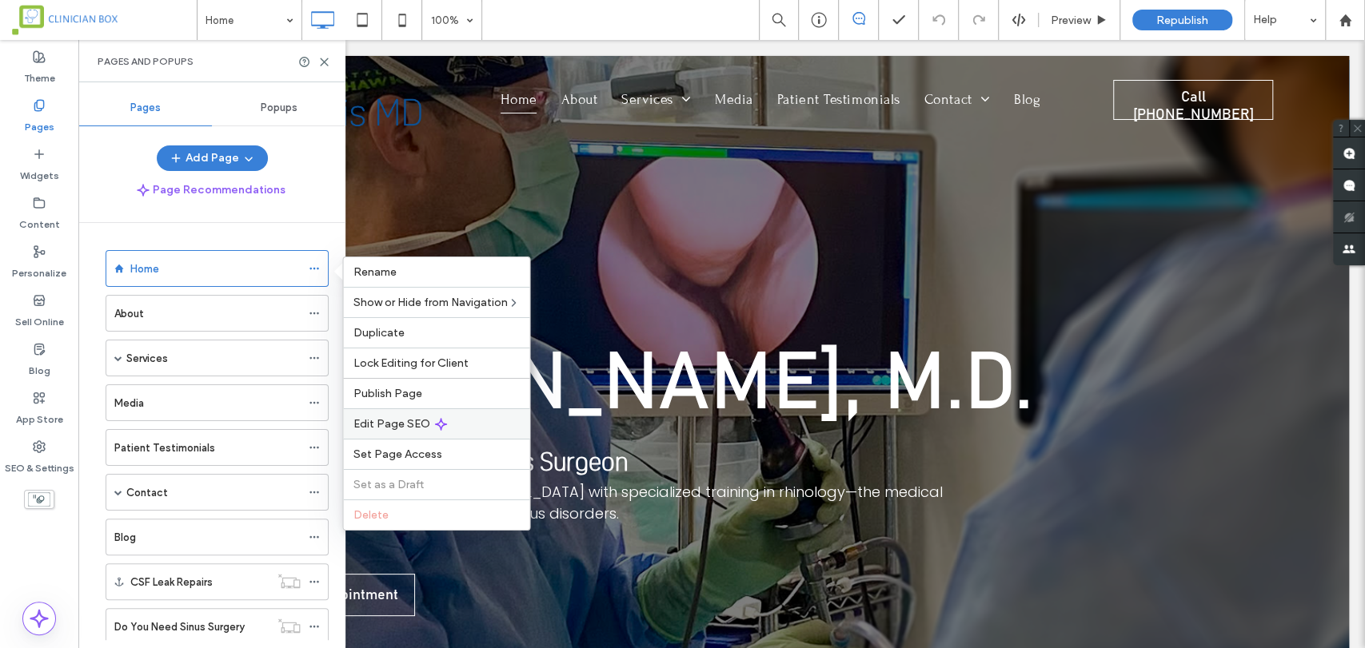
click at [397, 424] on span "Edit Page SEO" at bounding box center [391, 424] width 77 height 14
